Goal: Navigation & Orientation: Understand site structure

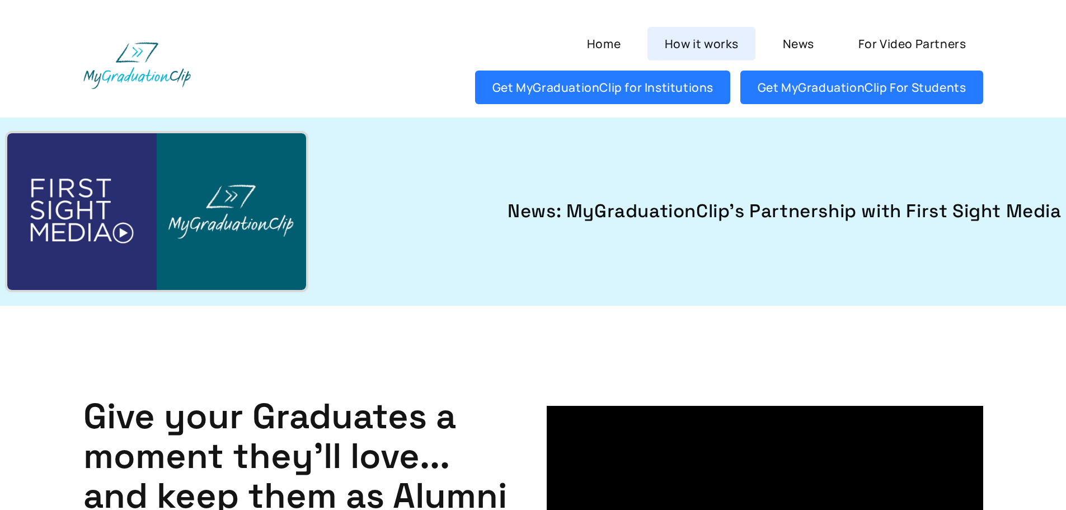
click at [699, 41] on link "How it works" at bounding box center [701, 44] width 108 height 34
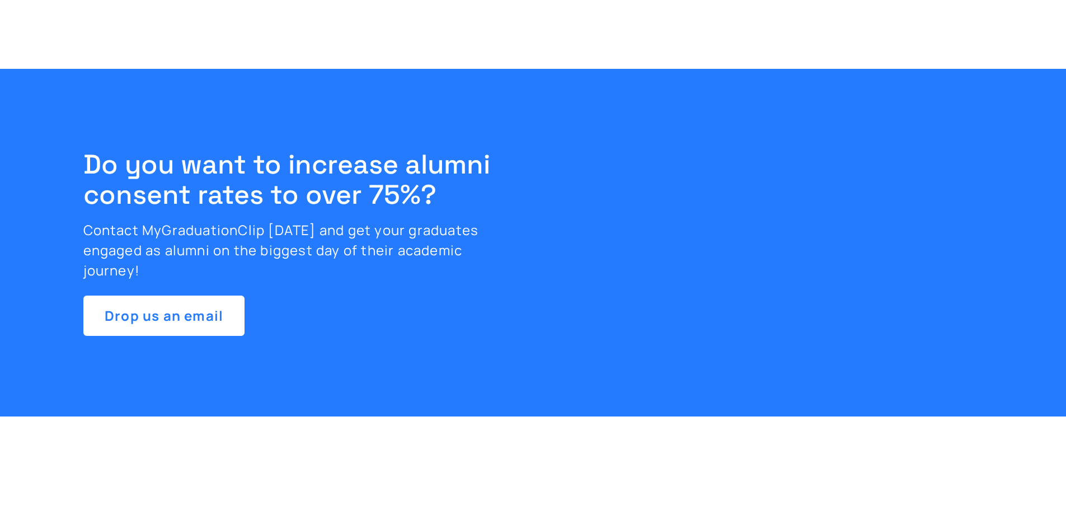
scroll to position [4350, 0]
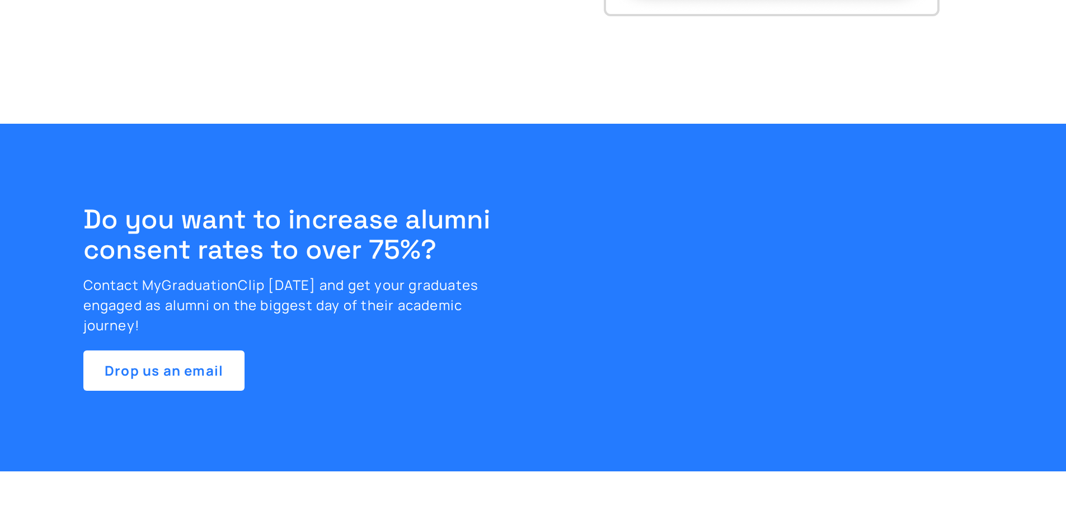
click at [275, 274] on div "Do you want to increase alumni consent rates to over 75%? Contact MyGraduationC…" at bounding box center [268, 297] width 477 height 186
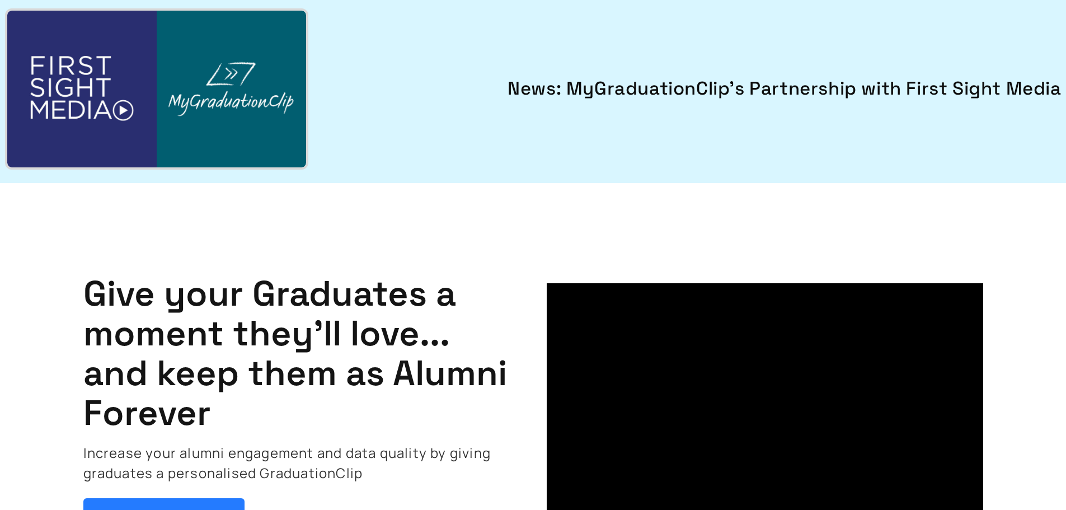
scroll to position [0, 0]
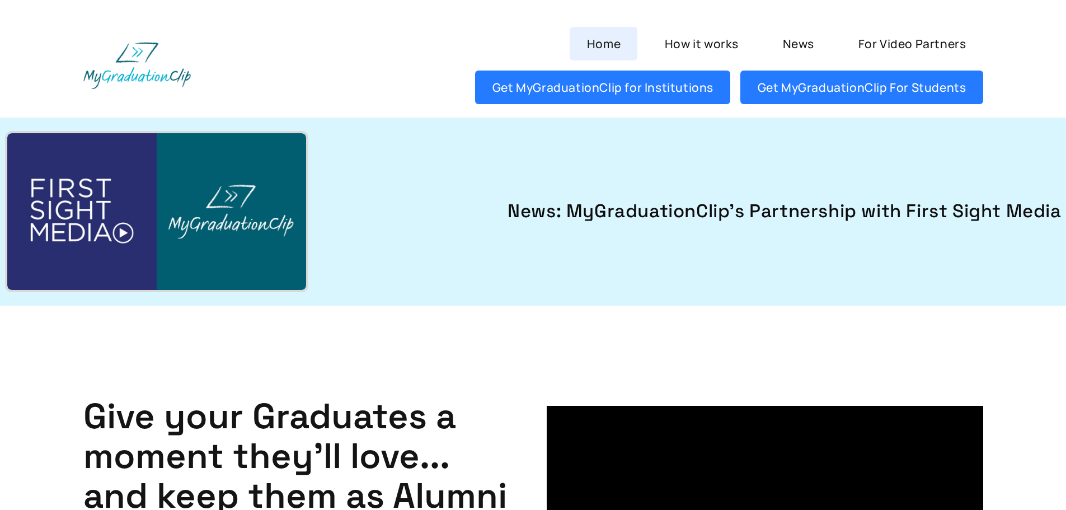
click at [610, 45] on link "Home" at bounding box center [604, 44] width 68 height 34
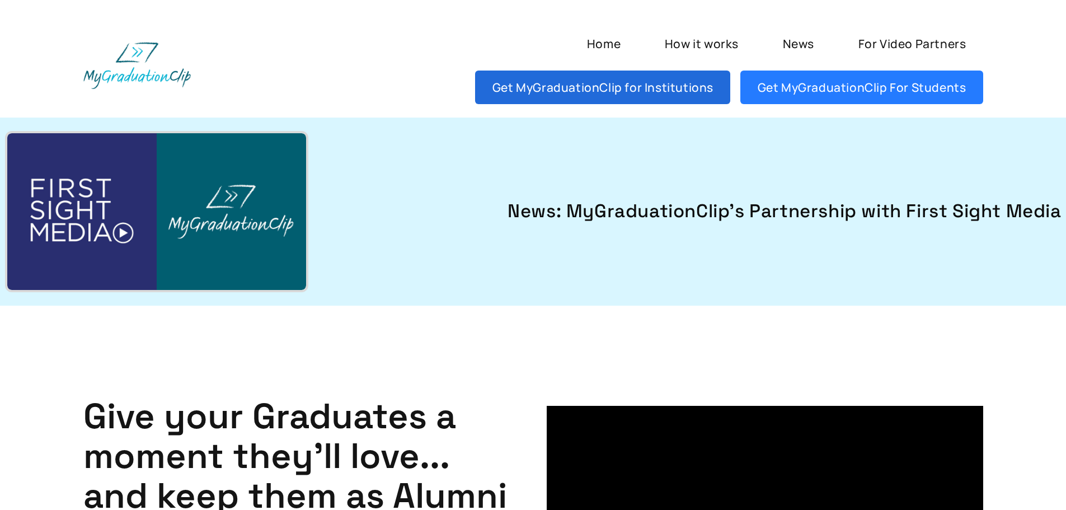
click at [603, 86] on link "Get MyGraduationClip for Institutions" at bounding box center [602, 88] width 255 height 34
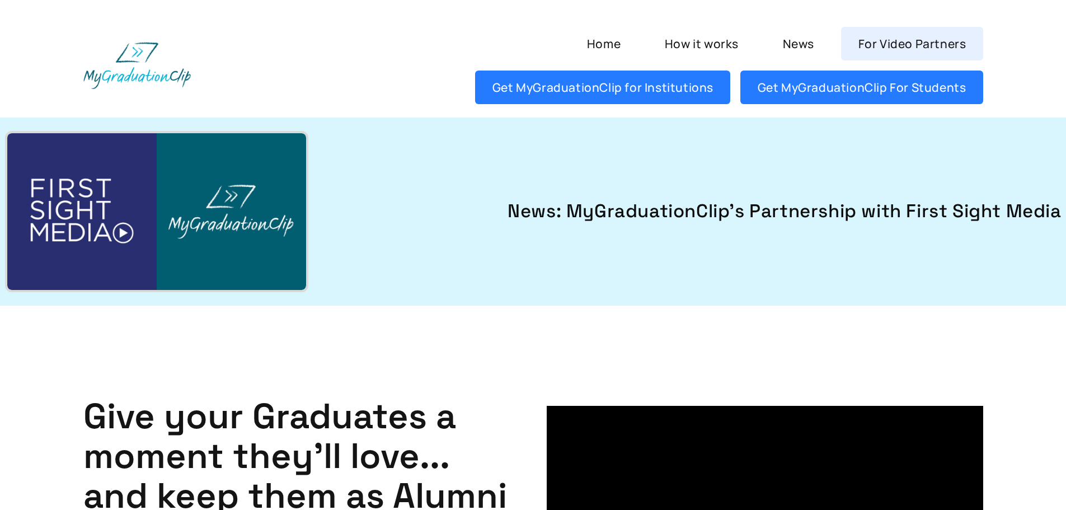
click at [904, 41] on link "For Video Partners" at bounding box center [912, 44] width 142 height 34
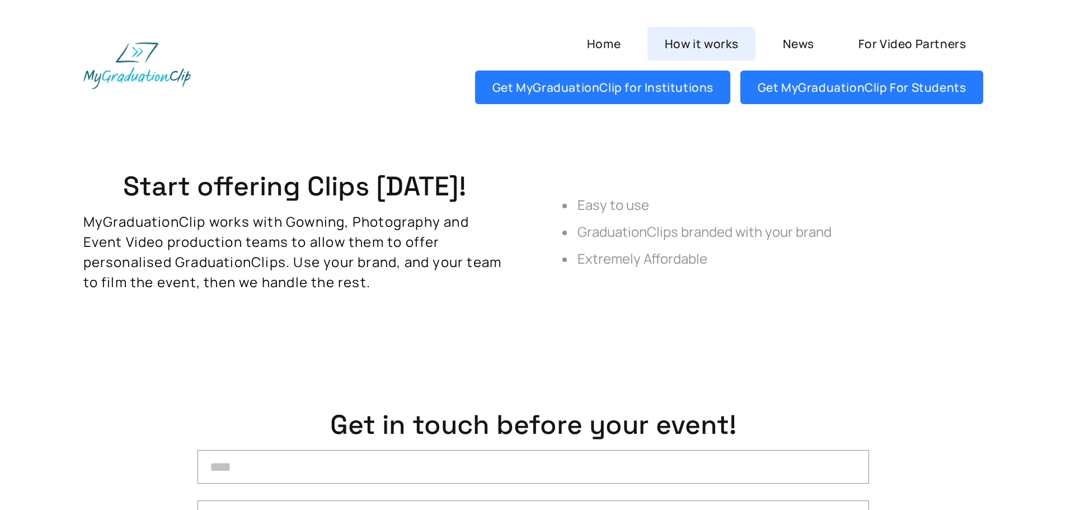
click at [680, 44] on link "How it works" at bounding box center [701, 44] width 108 height 34
